Goal: Communication & Community: Answer question/provide support

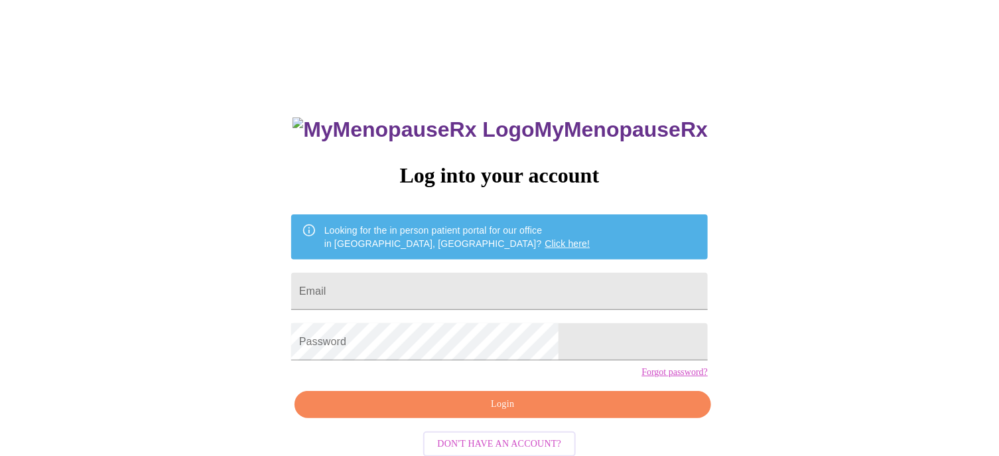
type input "[EMAIL_ADDRESS][DOMAIN_NAME]"
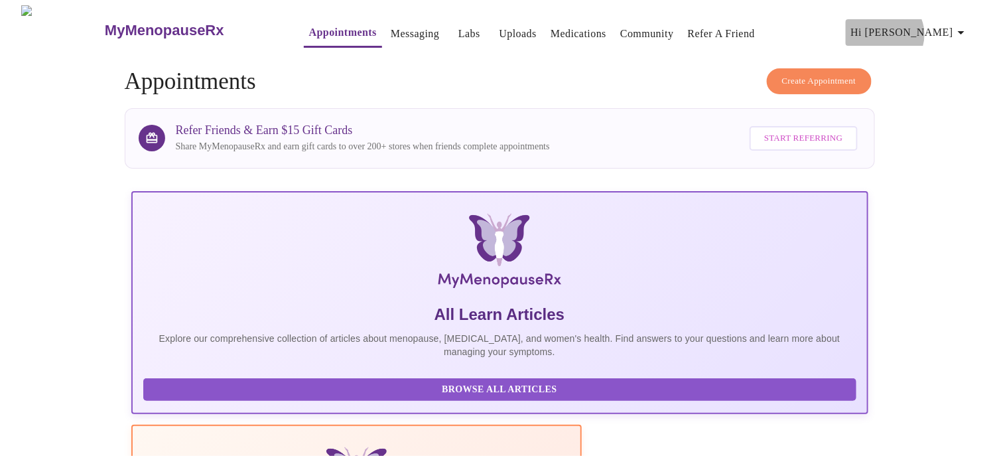
click at [954, 29] on span "Hi [PERSON_NAME]" at bounding box center [910, 32] width 118 height 19
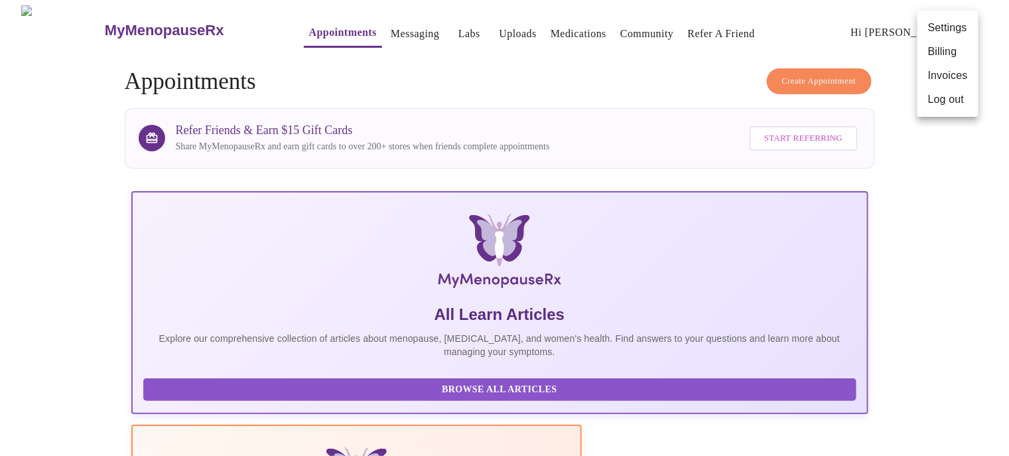
click at [390, 31] on div at bounding box center [504, 228] width 1009 height 456
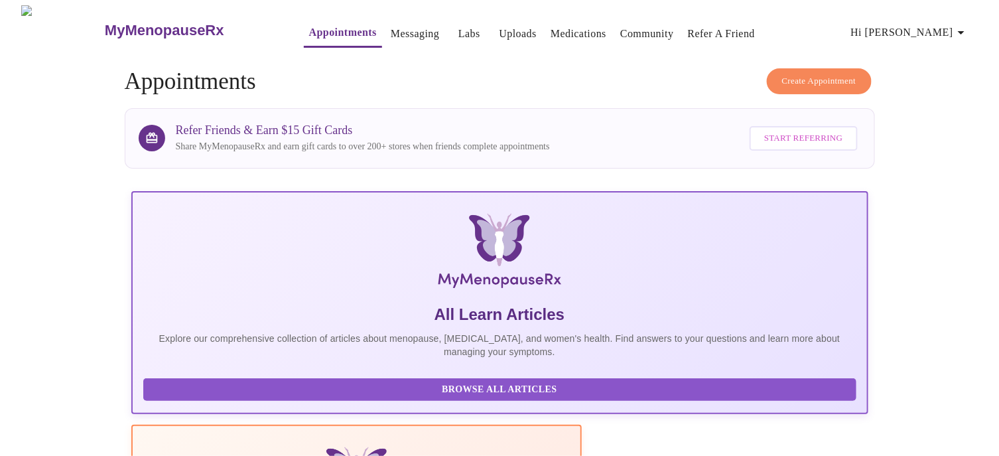
click at [391, 27] on link "Messaging" at bounding box center [415, 34] width 48 height 19
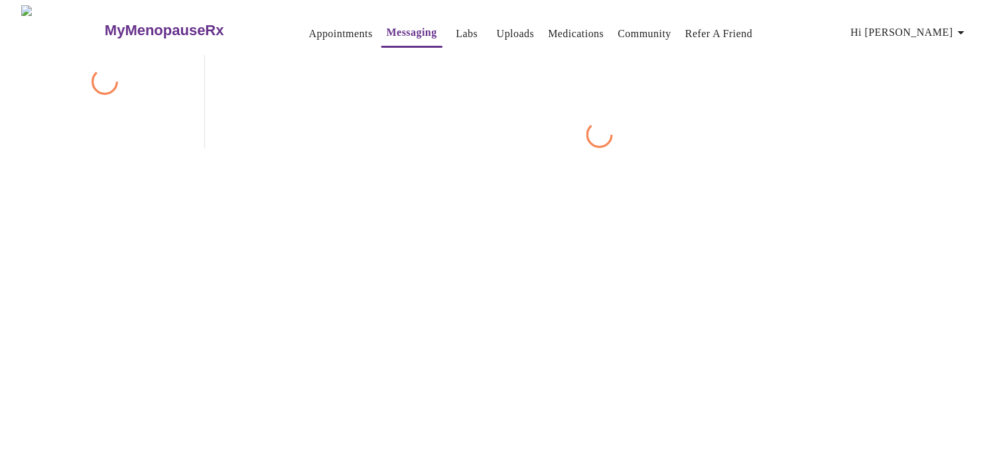
scroll to position [50, 0]
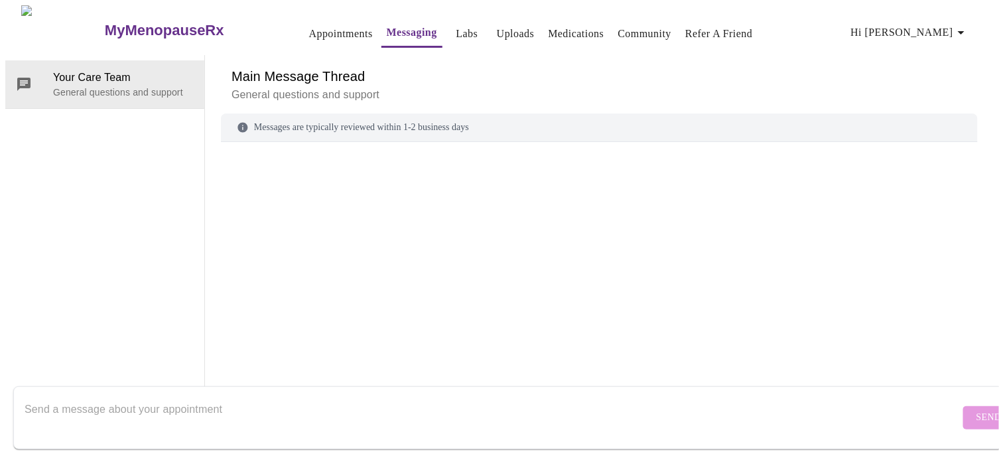
click at [48, 396] on textarea "Send a message about your appointment" at bounding box center [493, 417] width 936 height 42
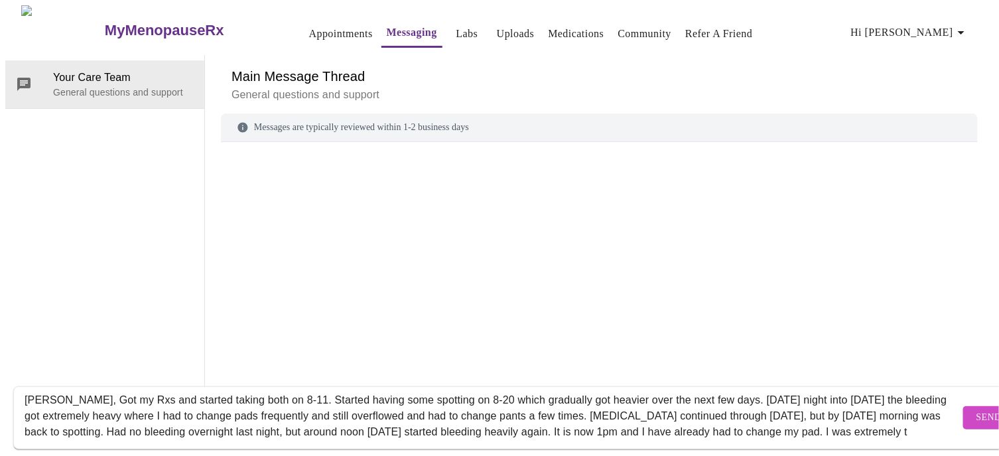
scroll to position [25, 0]
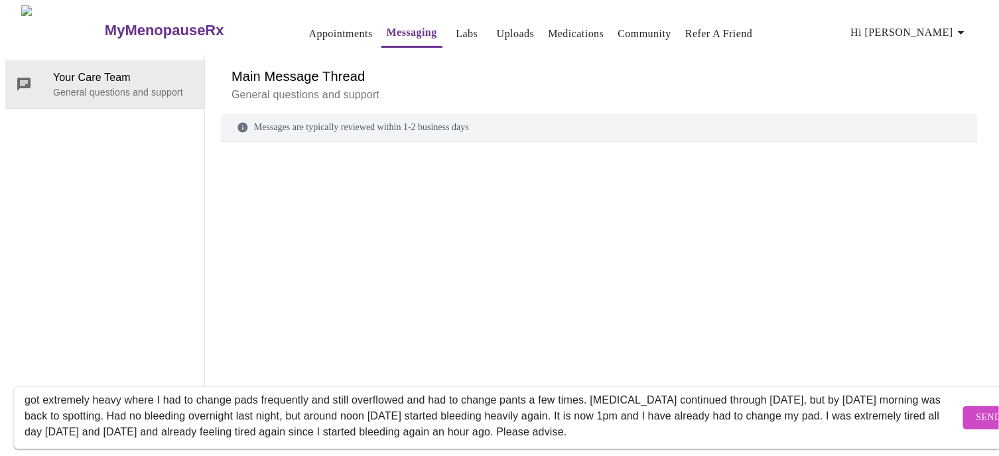
type textarea "[PERSON_NAME], Got my Rxs and started taking both on 8-11. Started having some …"
click at [977, 409] on span "Send" at bounding box center [989, 417] width 25 height 17
